Goal: Check status: Verify the current state of an ongoing process or item

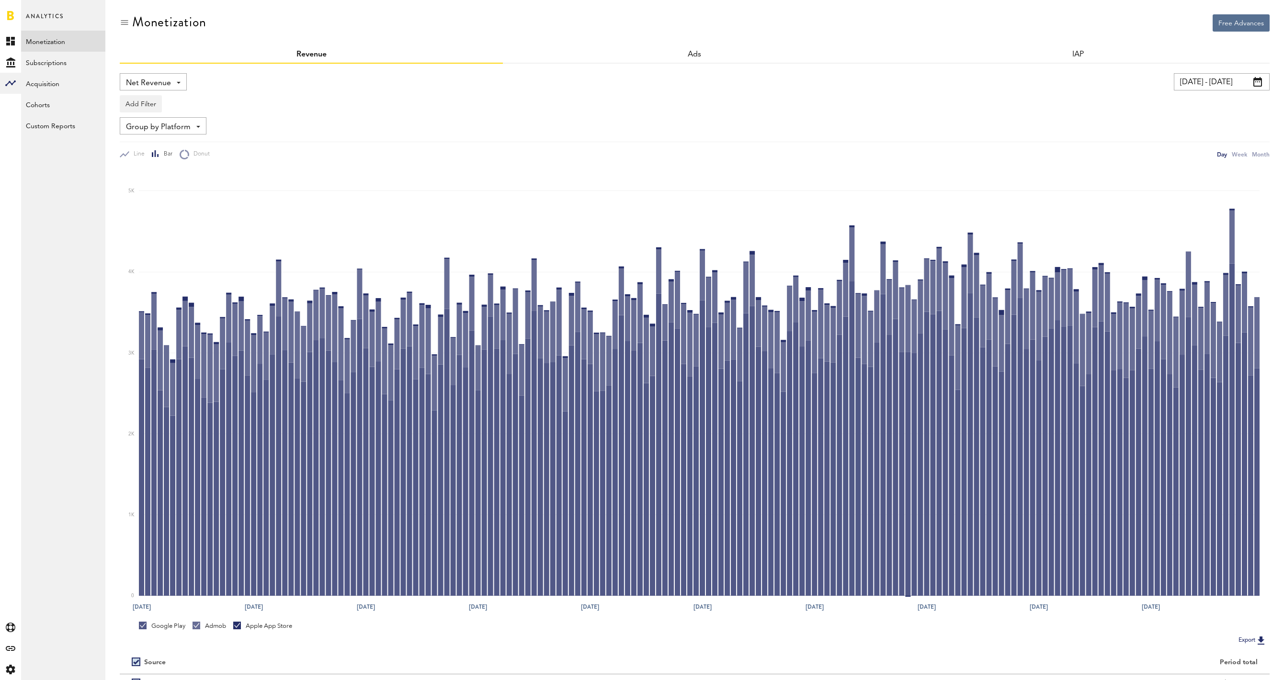
click at [10, 18] on link at bounding box center [10, 16] width 7 height 10
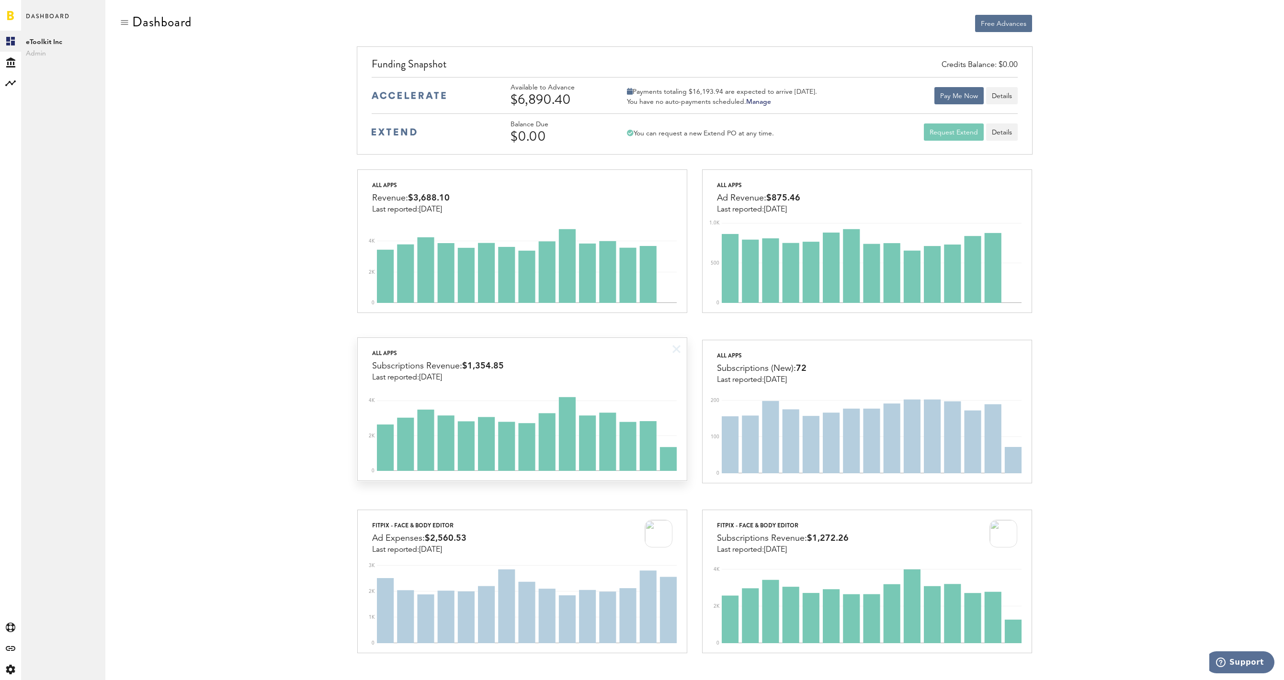
click at [578, 351] on div "All apps Subscriptions Revenue: $1,354.85 Last reported: [DATE]" at bounding box center [522, 360] width 329 height 44
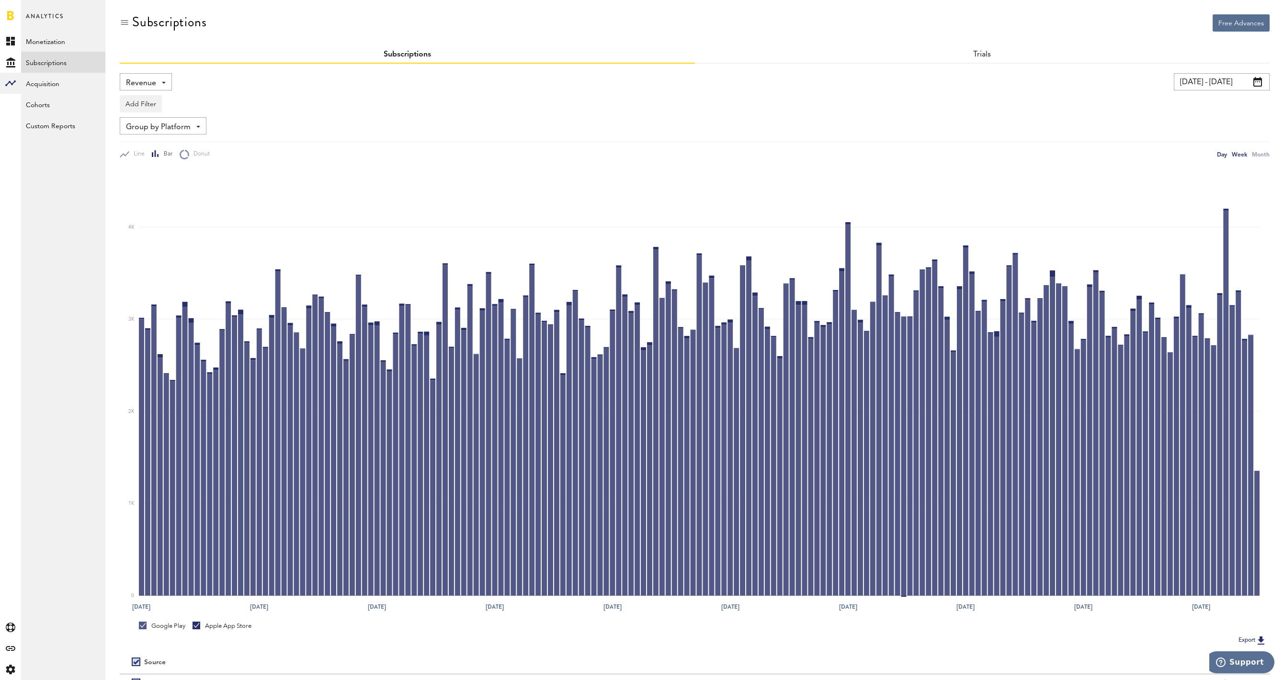
click at [1245, 154] on div "Week" at bounding box center [1239, 154] width 15 height 10
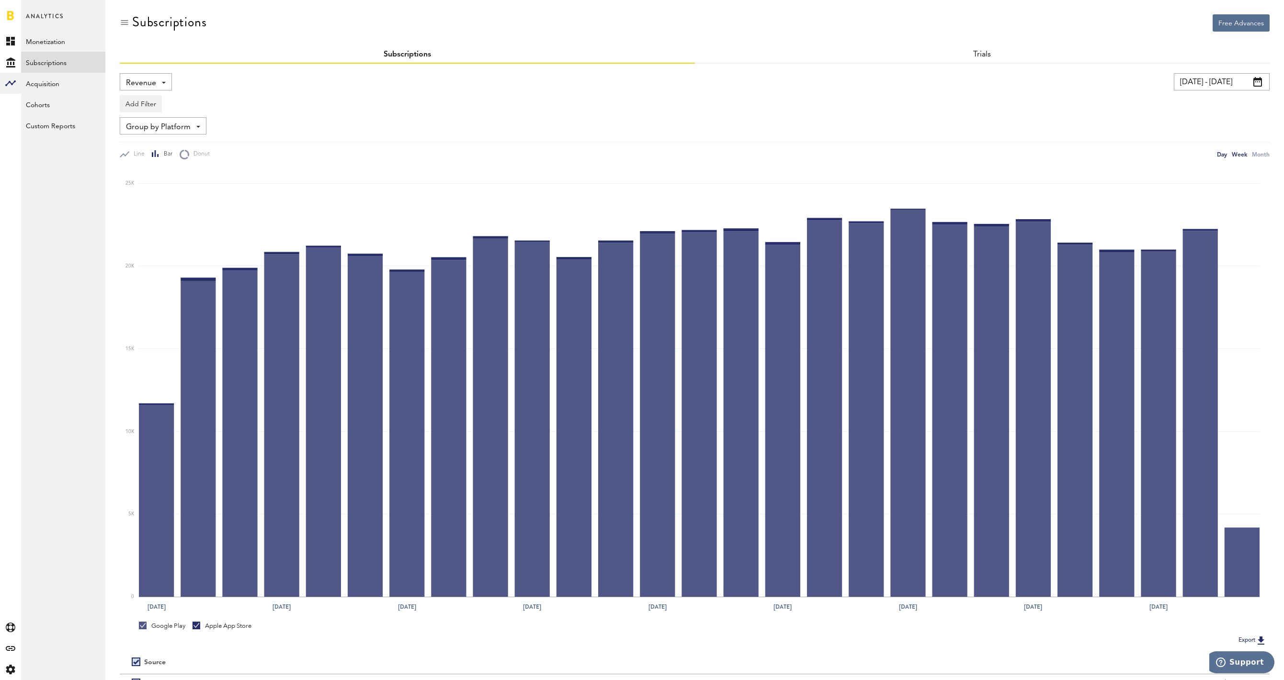
click at [1221, 154] on div "Day" at bounding box center [1222, 154] width 10 height 10
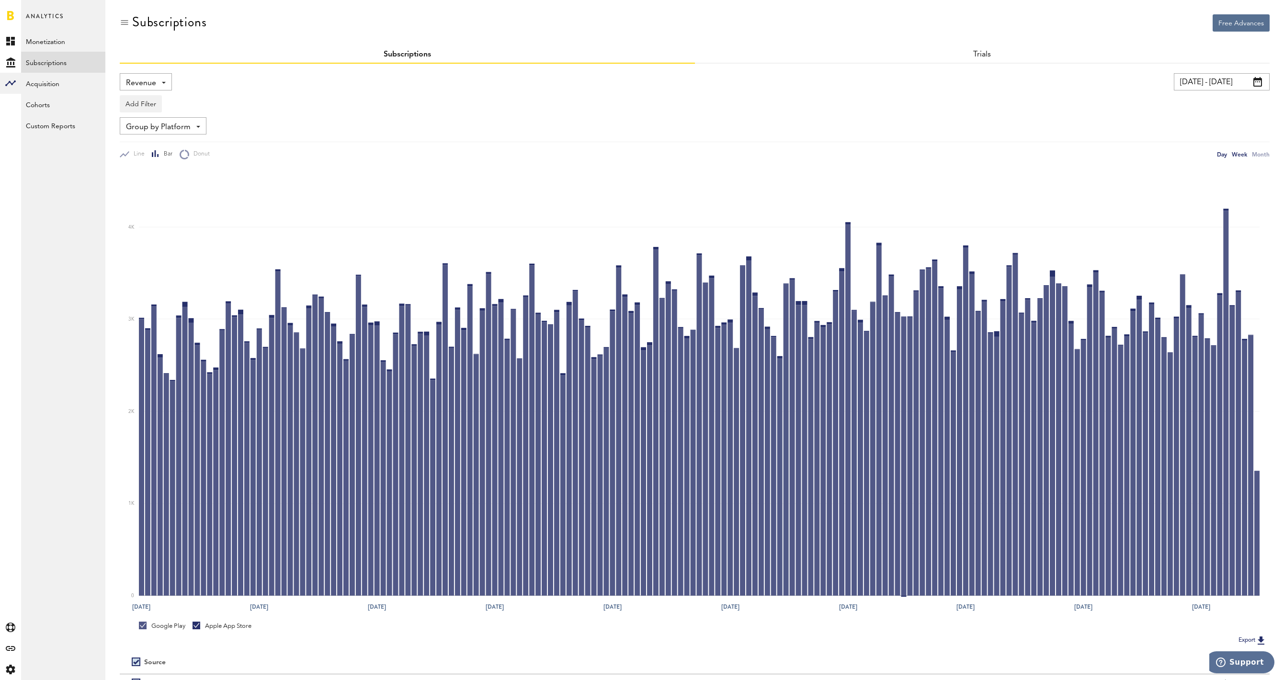
click at [1240, 155] on div "Week" at bounding box center [1239, 154] width 15 height 10
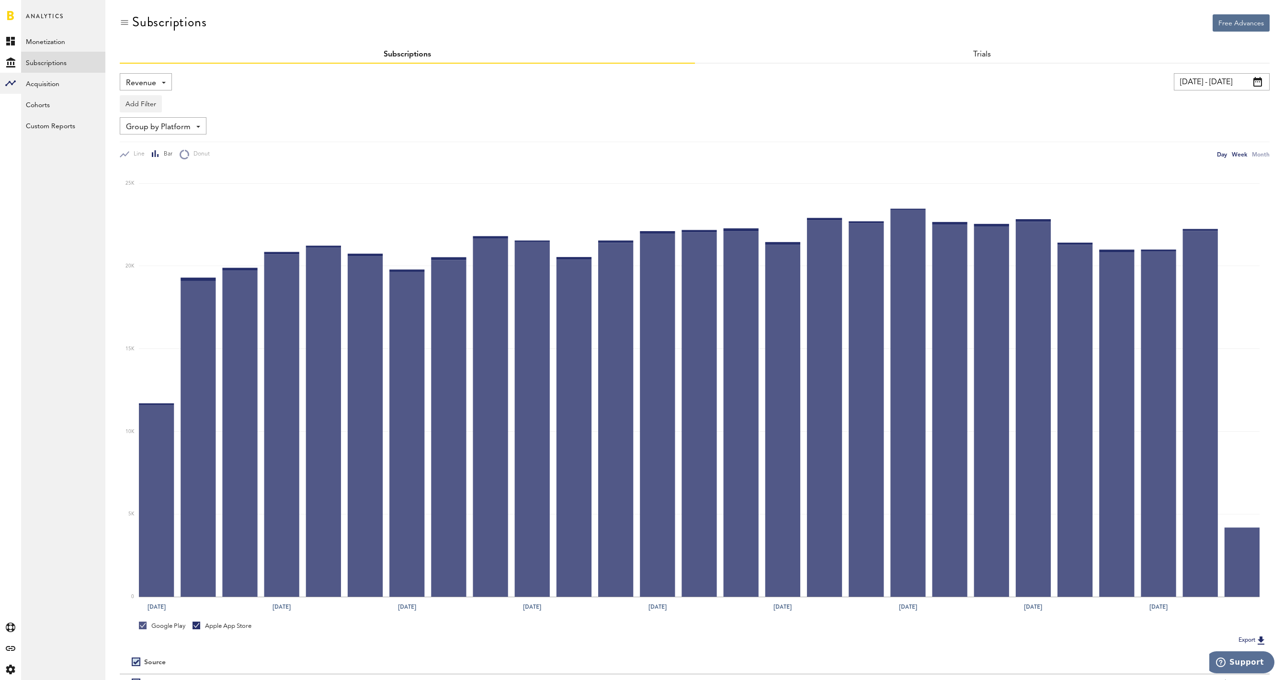
click at [1222, 157] on div "Day" at bounding box center [1222, 154] width 10 height 10
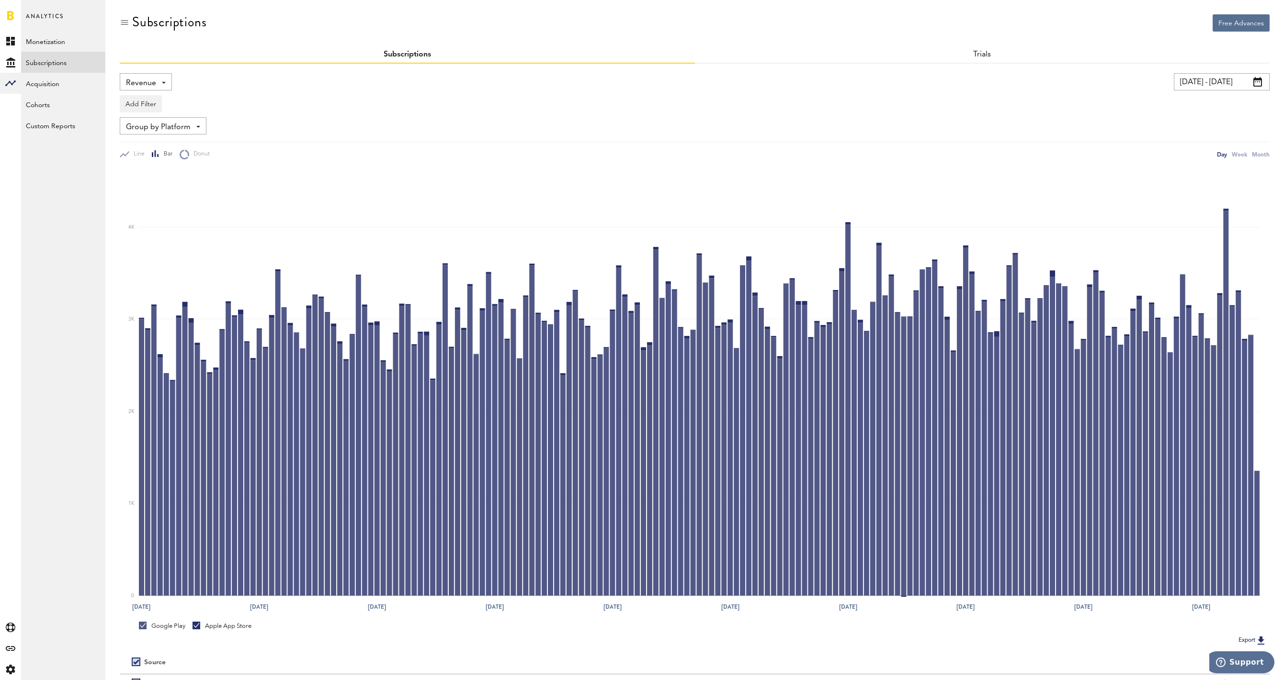
click at [8, 19] on link at bounding box center [10, 16] width 7 height 10
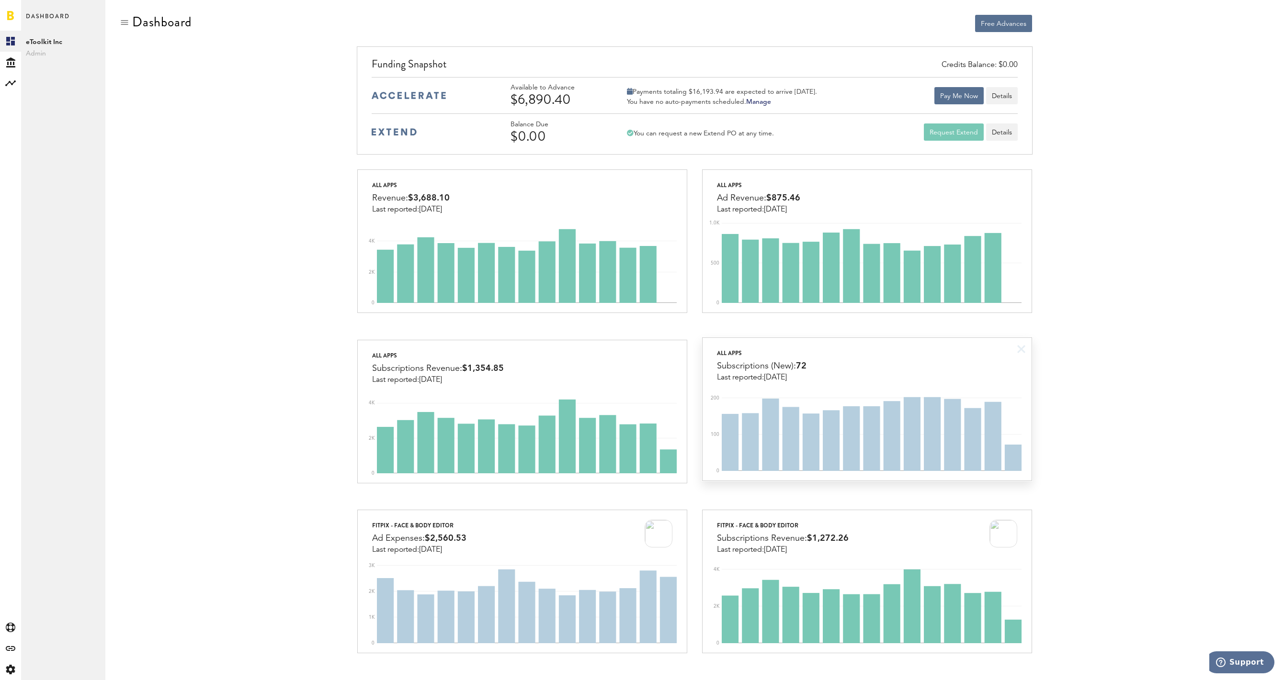
click at [919, 376] on div "All apps Subscriptions (New): 72 Last reported: [DATE]" at bounding box center [866, 360] width 329 height 44
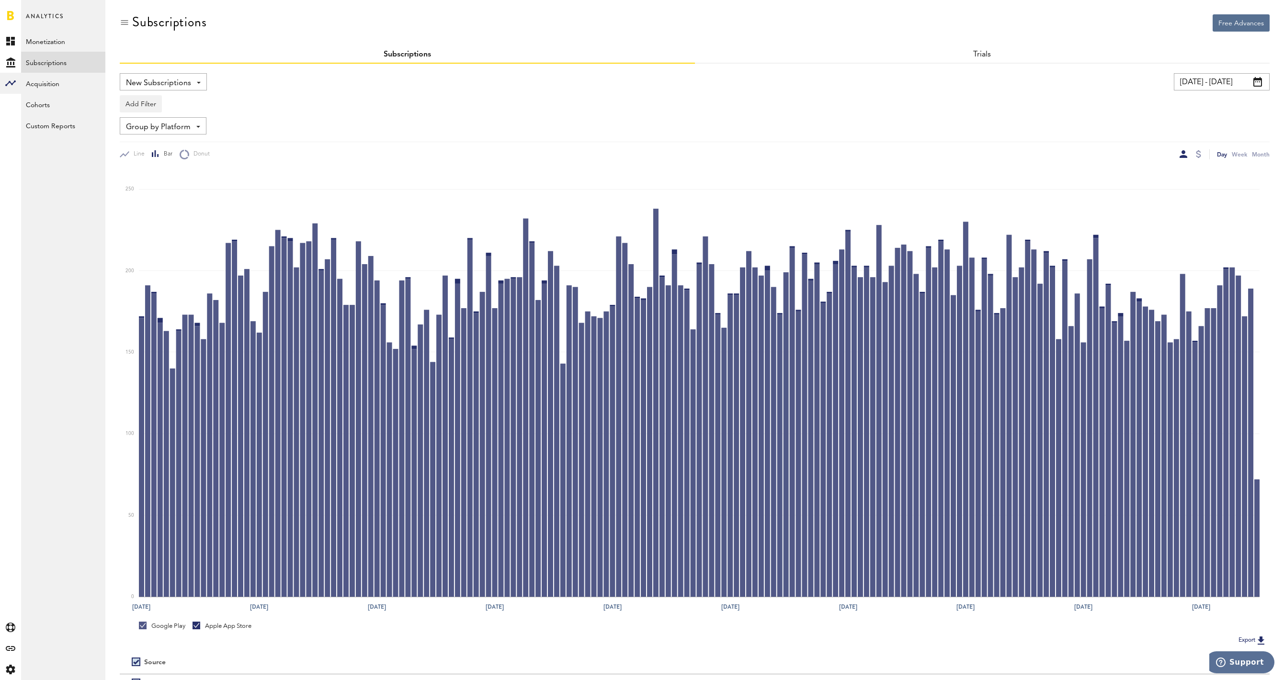
click at [1223, 80] on input "[DATE] - [DATE]" at bounding box center [1222, 81] width 96 height 17
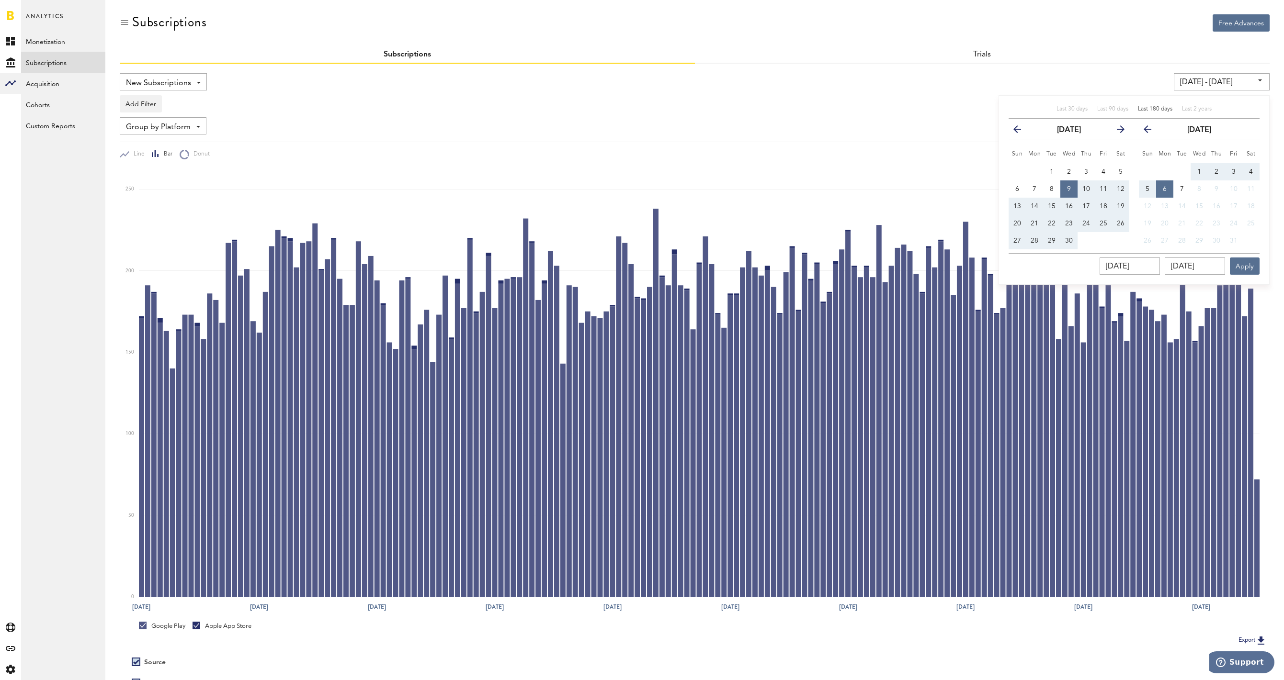
click at [1163, 111] on span "Last 180 days" at bounding box center [1155, 109] width 34 height 6
click at [947, 103] on div "Add Filter Platforms Apps Subscriptions Subscription durations Countries" at bounding box center [695, 102] width 1150 height 22
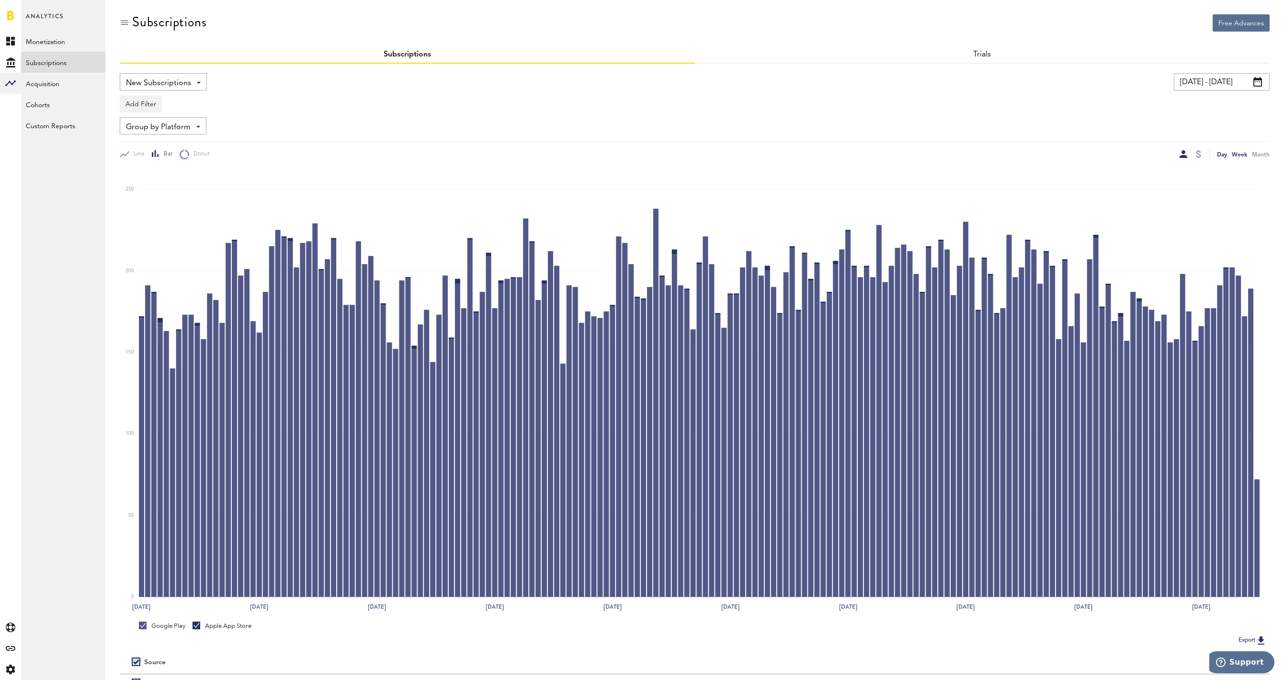
click at [1238, 154] on div "Week" at bounding box center [1239, 154] width 15 height 10
